Goal: Information Seeking & Learning: Compare options

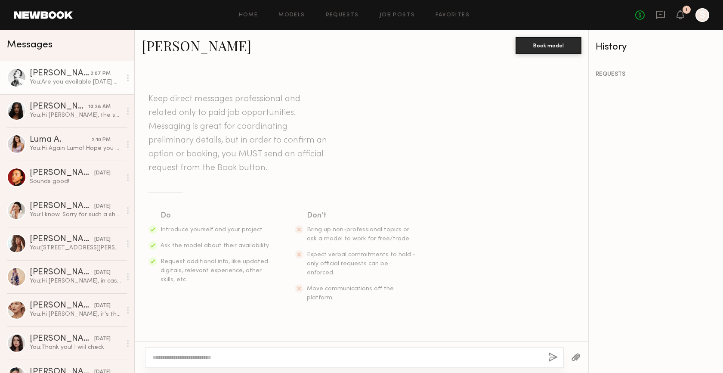
scroll to position [557, 0]
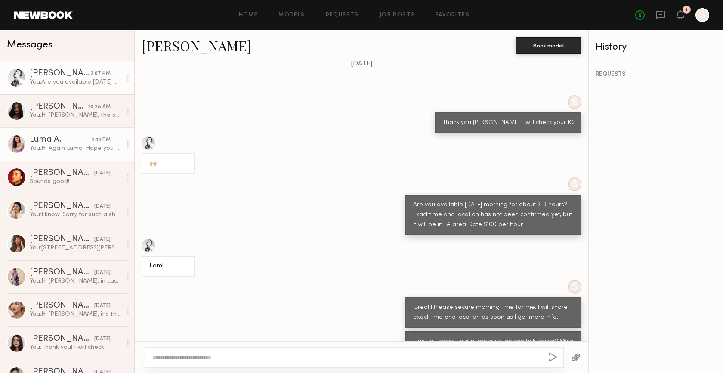
click at [60, 133] on link "Luma A. 2:10 PM You: Hi Again Luma! Hope you can find this message. I am planni…" at bounding box center [67, 143] width 134 height 33
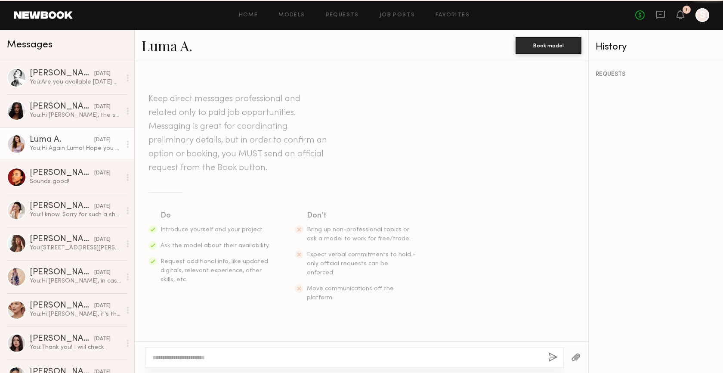
scroll to position [211, 0]
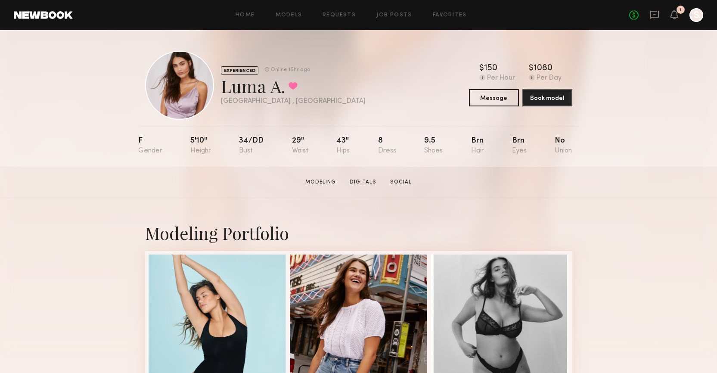
click at [645, 180] on section "Luma A. Modeling Digitals Social Message Book Model" at bounding box center [358, 182] width 717 height 31
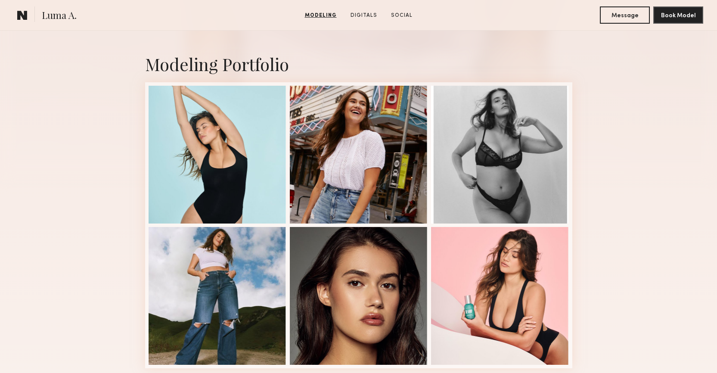
scroll to position [208, 0]
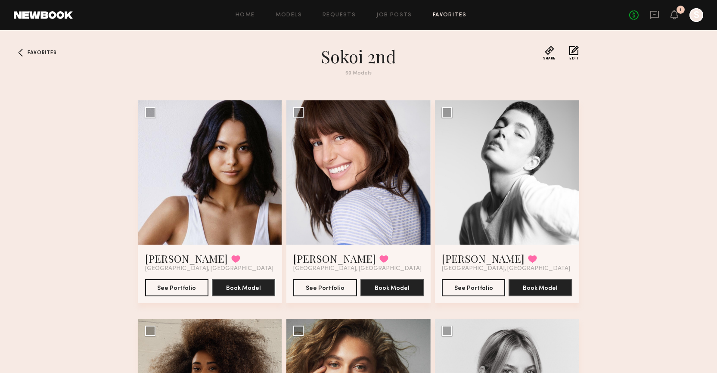
click at [476, 285] on button "See Portfolio" at bounding box center [473, 287] width 63 height 17
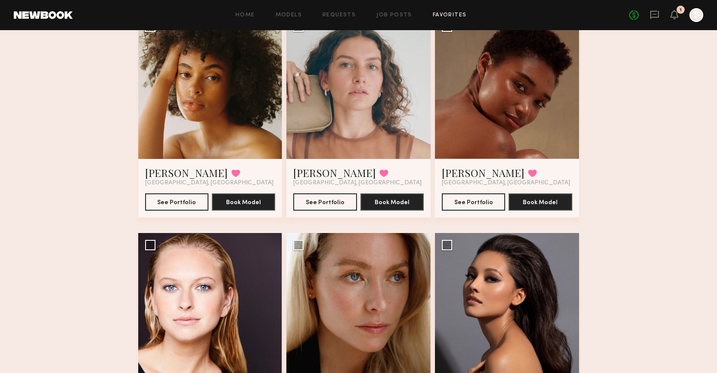
scroll to position [3391, 0]
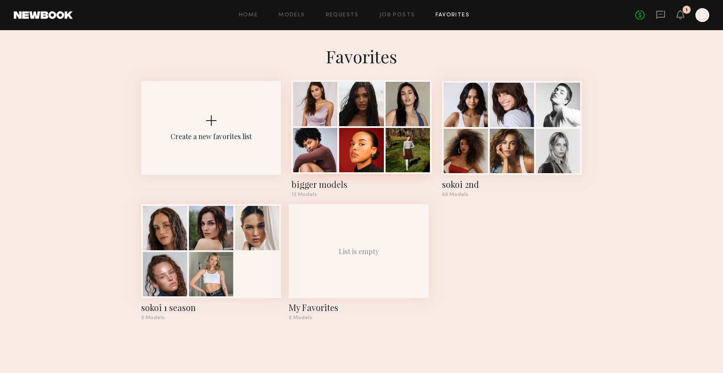
click at [346, 126] on div at bounding box center [361, 104] width 44 height 44
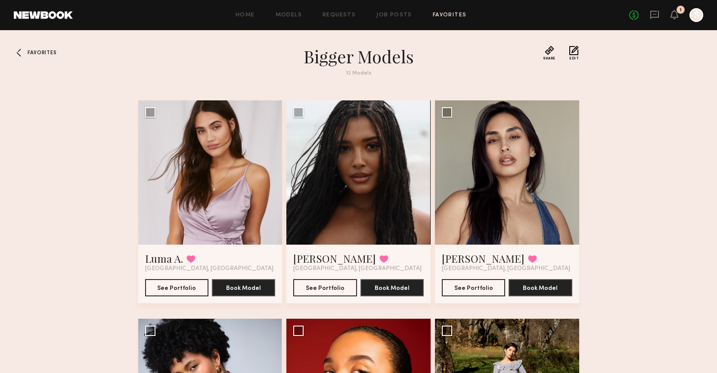
click at [23, 52] on div at bounding box center [21, 53] width 14 height 14
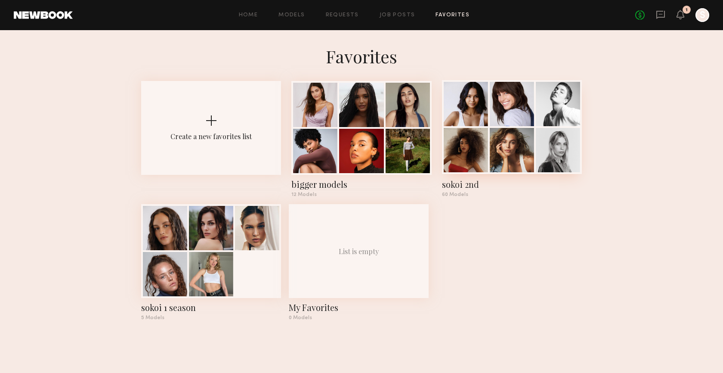
click at [505, 140] on div at bounding box center [512, 150] width 44 height 44
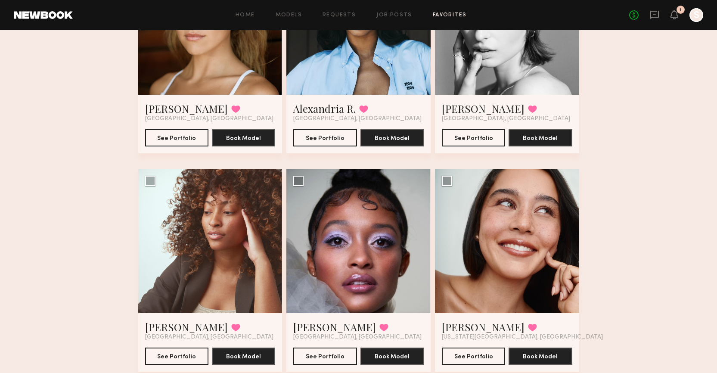
scroll to position [4104, 0]
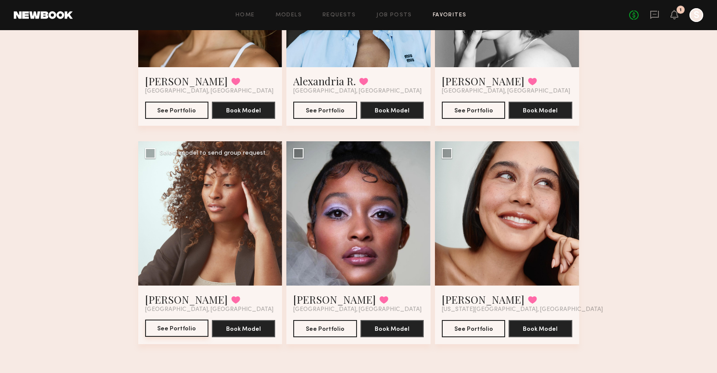
click at [172, 326] on button "See Portfolio" at bounding box center [176, 327] width 63 height 17
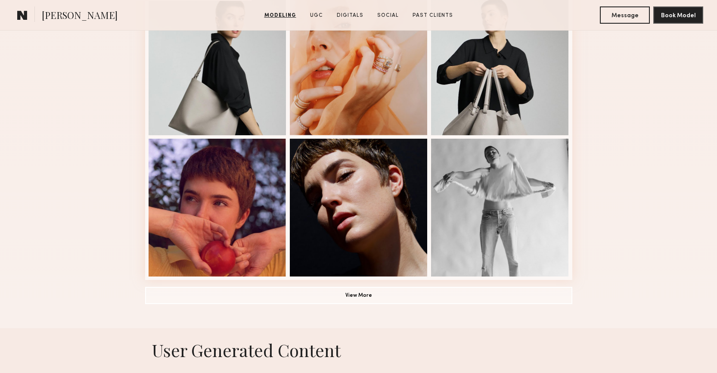
scroll to position [576, 0]
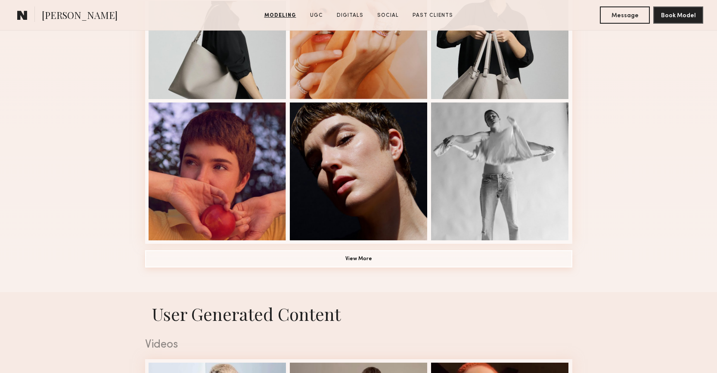
click at [436, 258] on button "View More" at bounding box center [358, 258] width 427 height 17
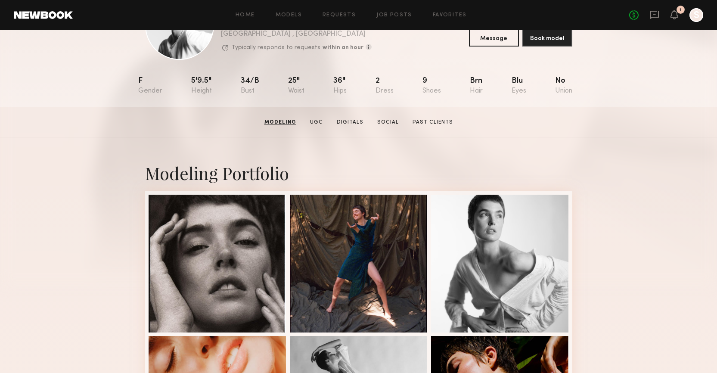
scroll to position [0, 0]
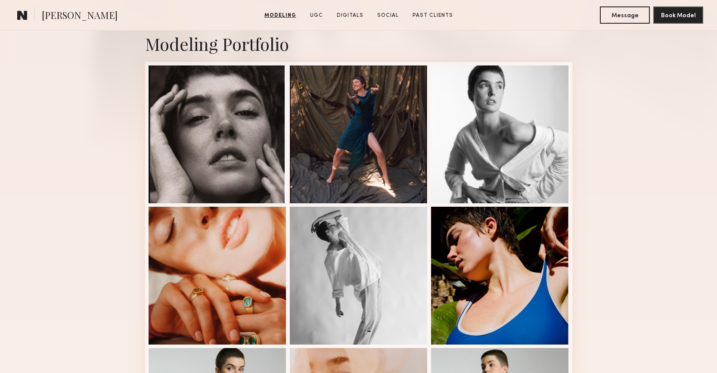
scroll to position [188, 0]
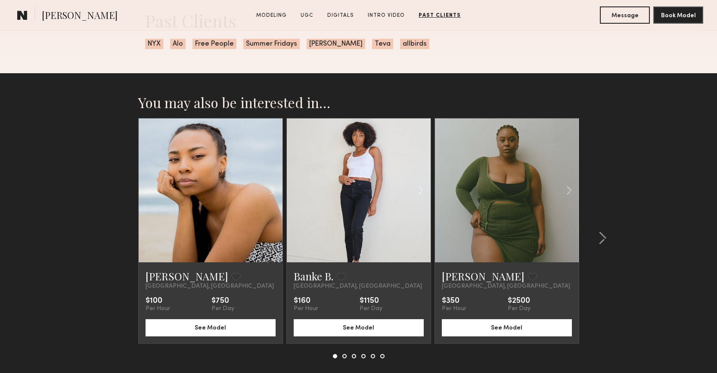
scroll to position [1827, 0]
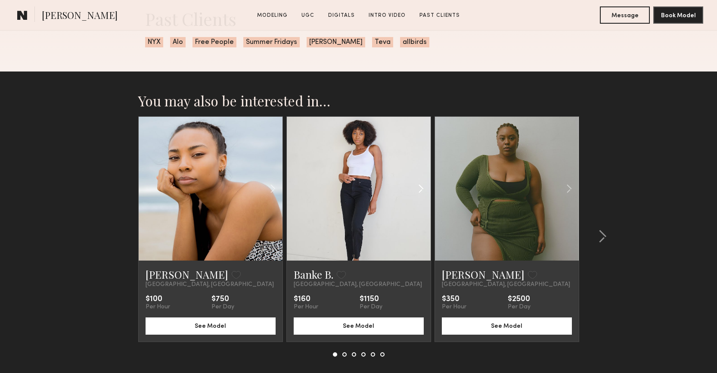
click at [420, 189] on common-icon at bounding box center [421, 188] width 12 height 16
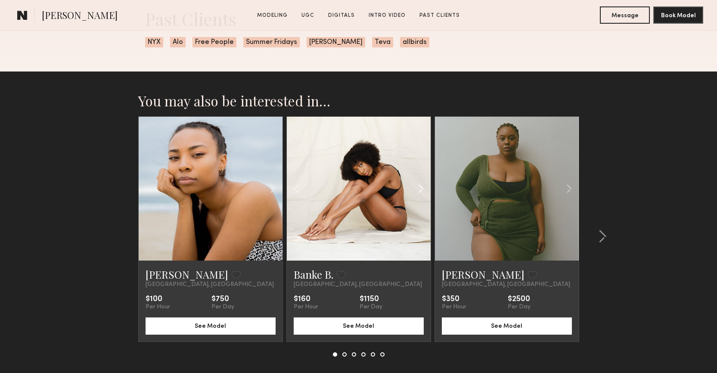
click at [420, 189] on common-icon at bounding box center [421, 188] width 12 height 16
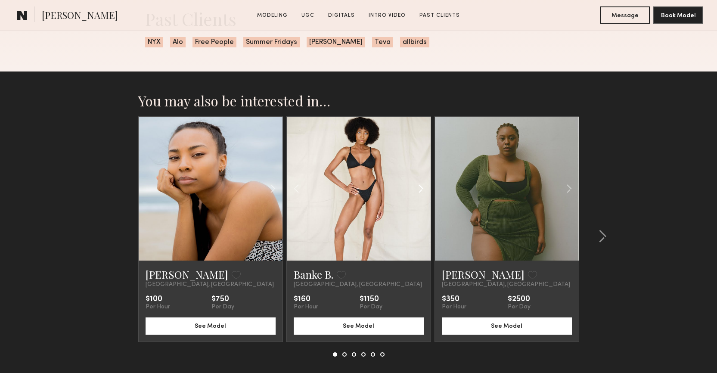
click at [420, 189] on common-icon at bounding box center [421, 188] width 12 height 16
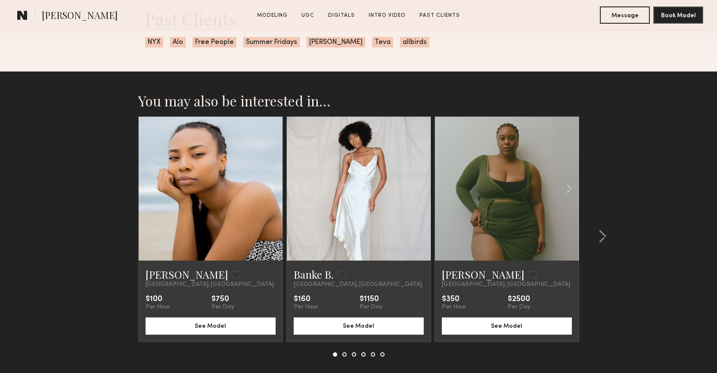
click at [420, 189] on div at bounding box center [359, 189] width 144 height 144
click at [605, 234] on common-icon at bounding box center [602, 236] width 9 height 14
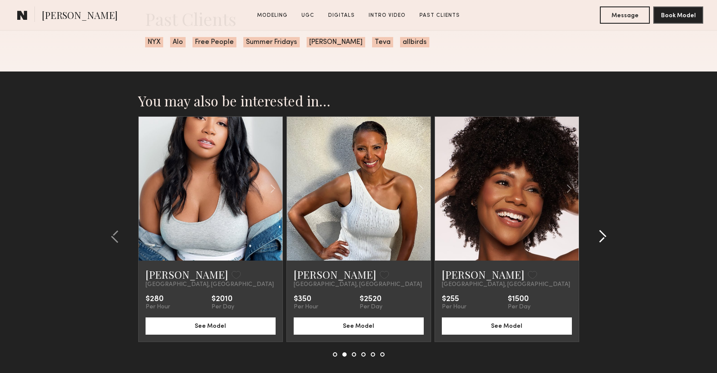
click at [605, 234] on common-icon at bounding box center [602, 236] width 9 height 14
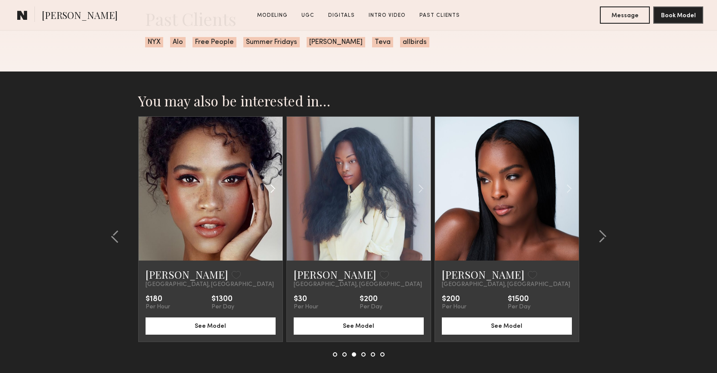
click at [269, 188] on common-icon at bounding box center [273, 188] width 12 height 16
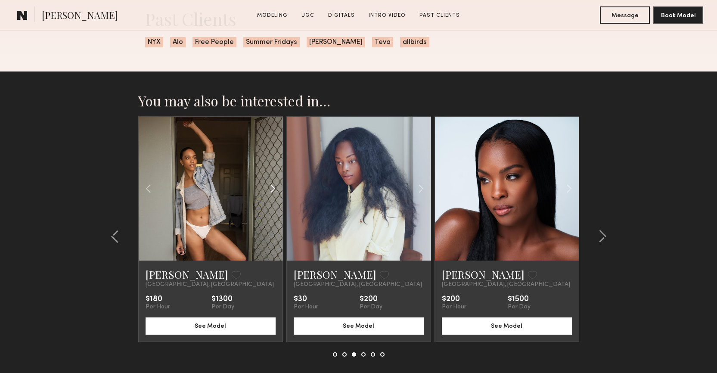
click at [269, 188] on common-icon at bounding box center [273, 188] width 12 height 16
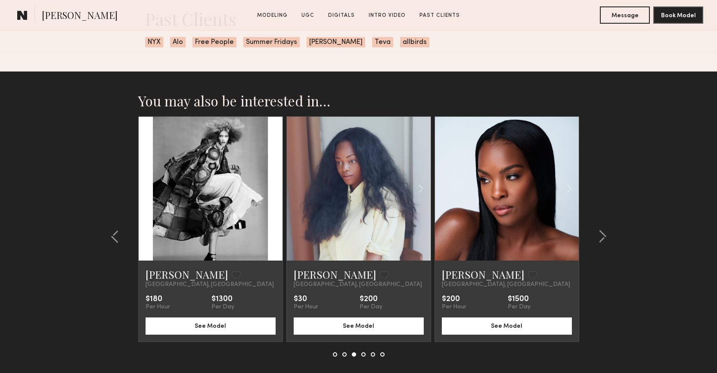
click at [269, 188] on common-icon at bounding box center [273, 188] width 12 height 16
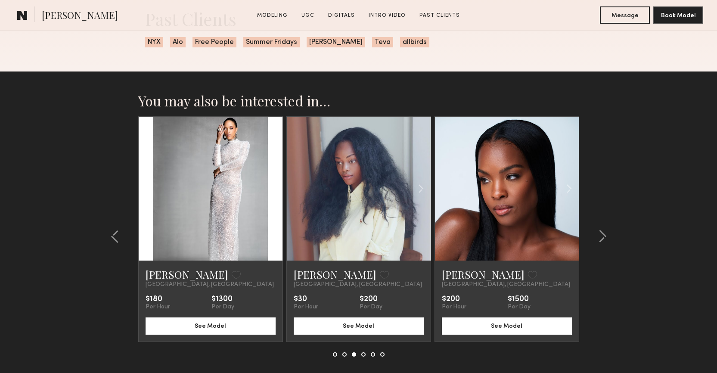
click at [269, 188] on div at bounding box center [211, 189] width 144 height 144
click at [420, 192] on common-icon at bounding box center [421, 188] width 12 height 16
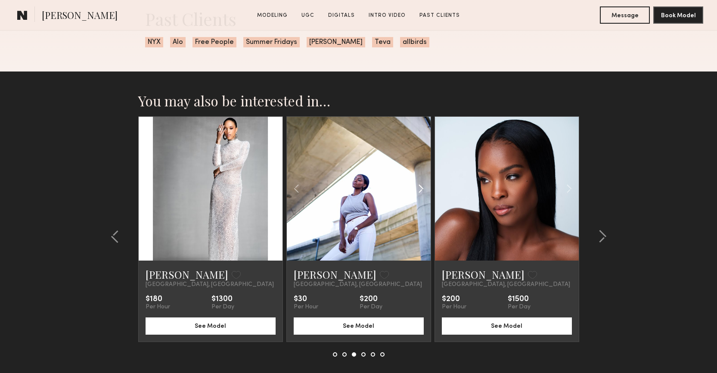
click at [420, 192] on common-icon at bounding box center [421, 188] width 12 height 16
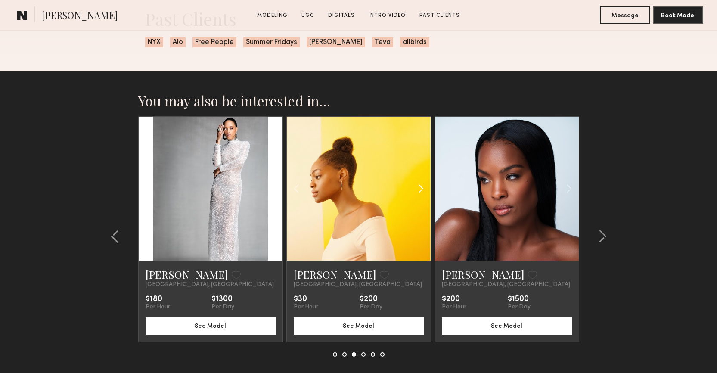
click at [420, 192] on common-icon at bounding box center [421, 188] width 12 height 16
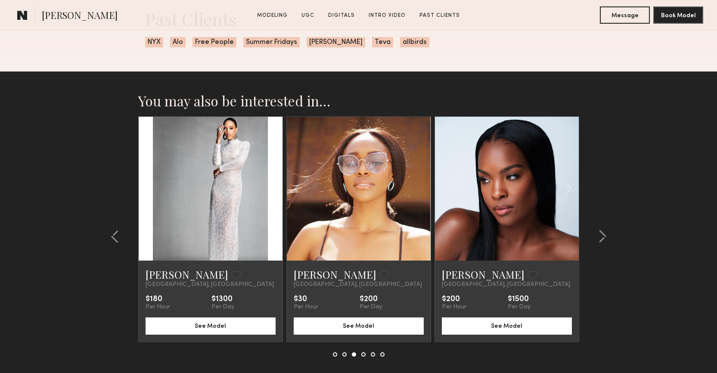
click at [420, 192] on div at bounding box center [359, 189] width 144 height 144
click at [605, 236] on common-icon at bounding box center [602, 236] width 9 height 14
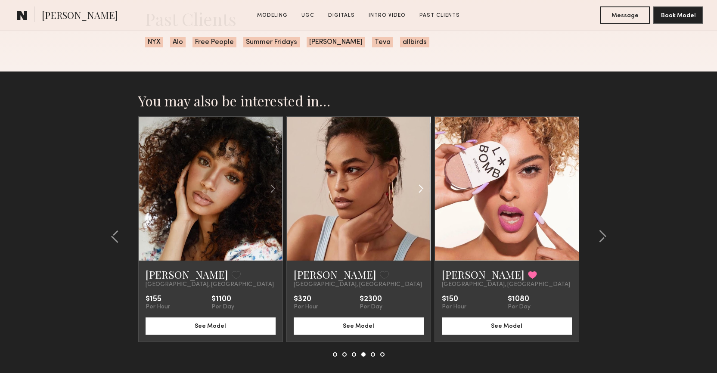
click at [419, 190] on common-icon at bounding box center [421, 188] width 12 height 16
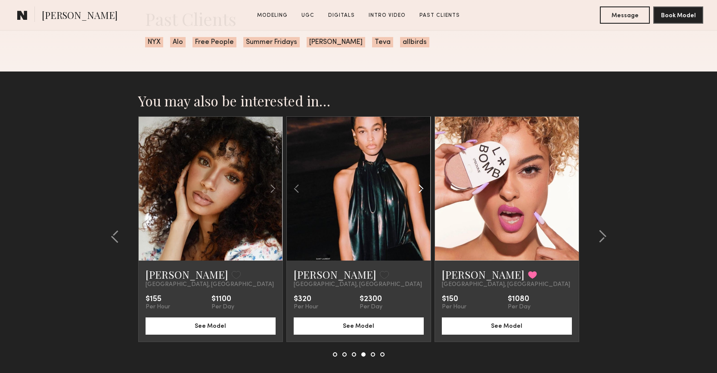
click at [419, 190] on common-icon at bounding box center [421, 188] width 12 height 16
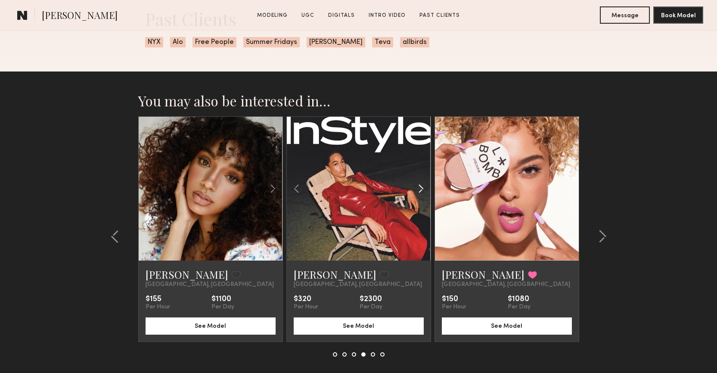
click at [419, 190] on common-icon at bounding box center [421, 188] width 12 height 16
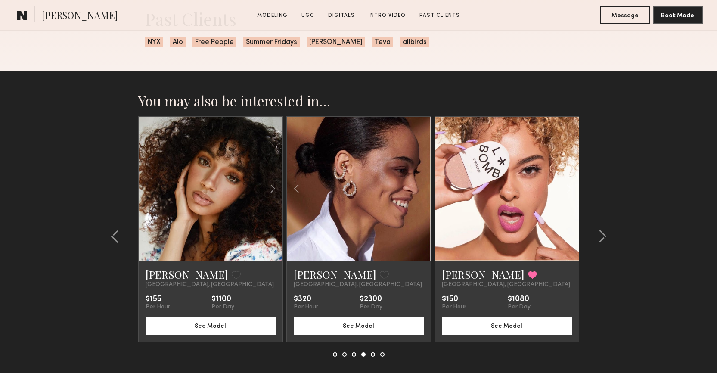
click at [419, 190] on div at bounding box center [359, 189] width 144 height 144
click at [564, 195] on common-icon at bounding box center [569, 188] width 12 height 16
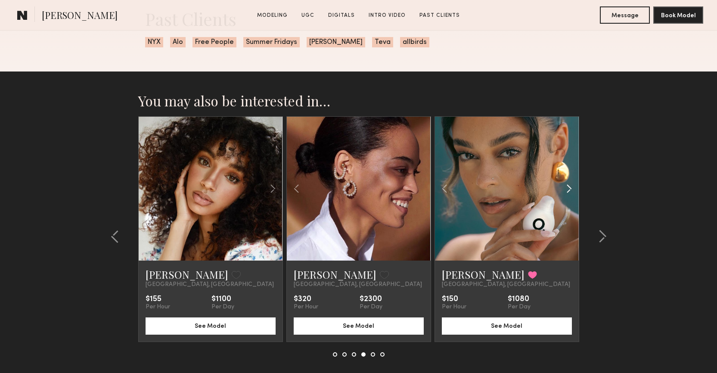
click at [564, 195] on common-icon at bounding box center [569, 188] width 12 height 16
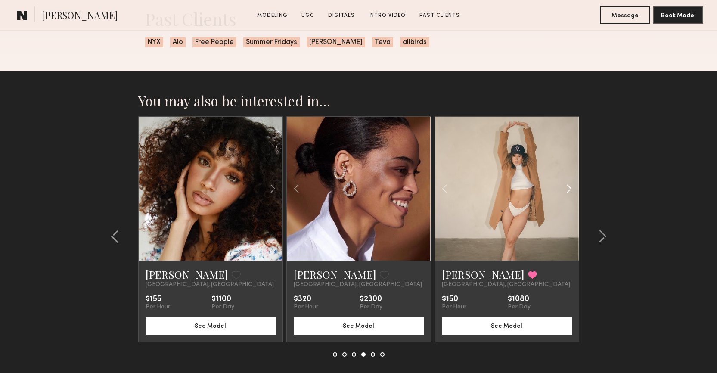
click at [564, 195] on common-icon at bounding box center [569, 188] width 12 height 16
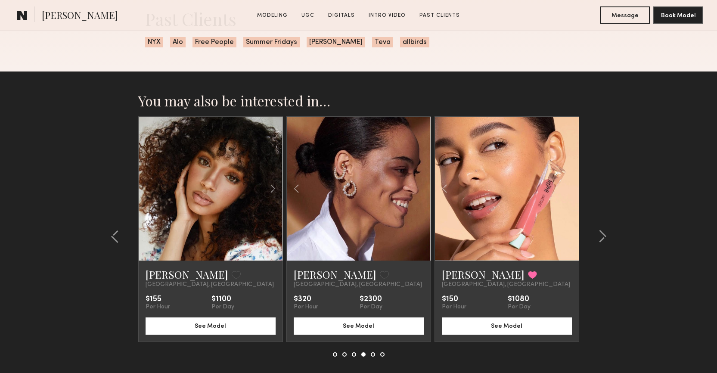
click at [564, 195] on div at bounding box center [507, 189] width 144 height 144
click at [486, 322] on button "See Model" at bounding box center [507, 325] width 130 height 17
click at [604, 235] on common-icon at bounding box center [602, 236] width 9 height 14
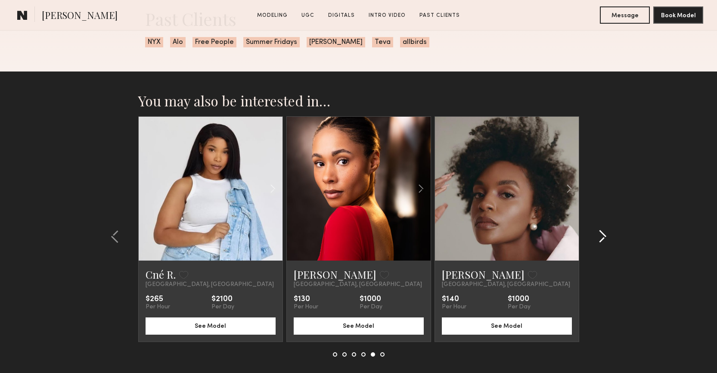
click at [604, 235] on common-icon at bounding box center [602, 236] width 9 height 14
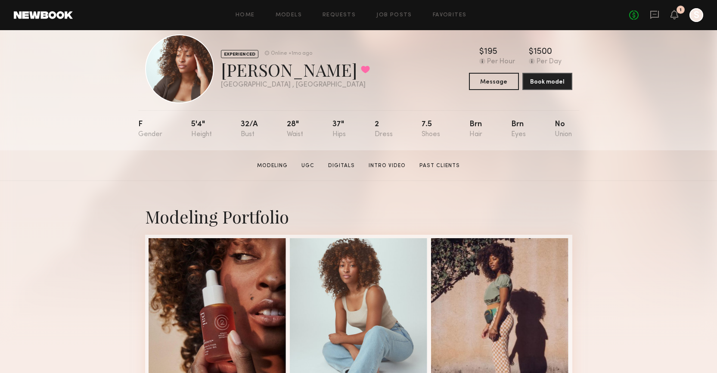
scroll to position [0, 0]
